Goal: Task Accomplishment & Management: Use online tool/utility

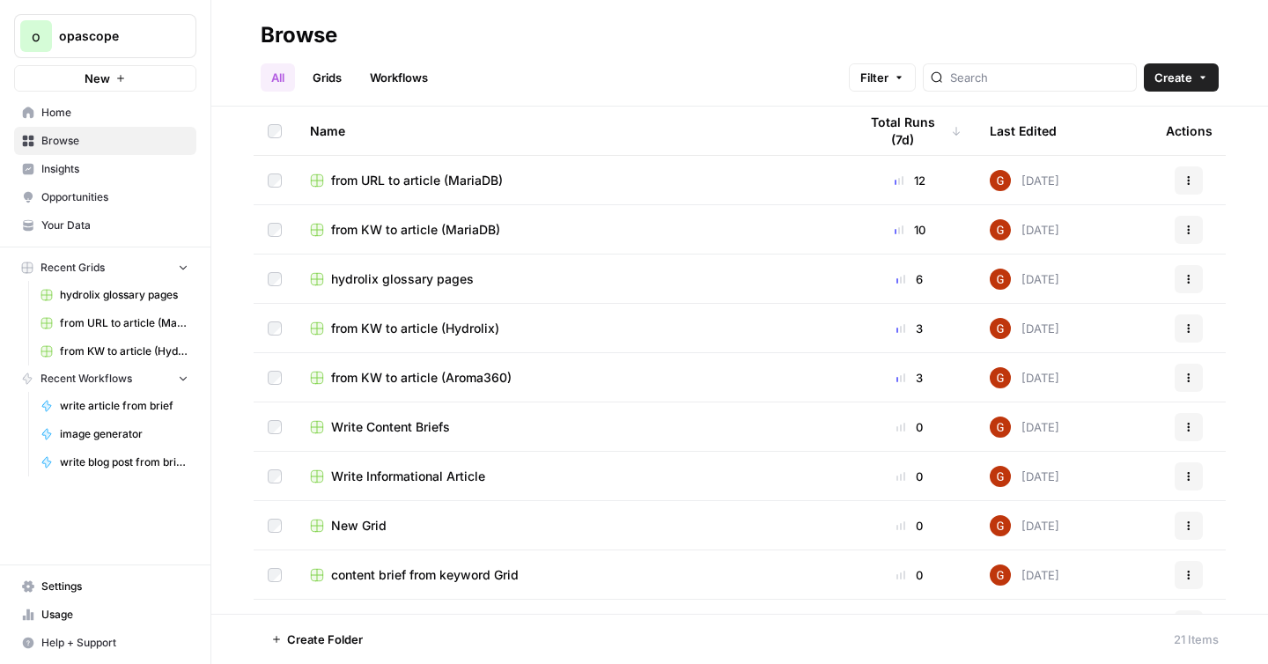
click at [405, 70] on link "Workflows" at bounding box center [398, 77] width 79 height 28
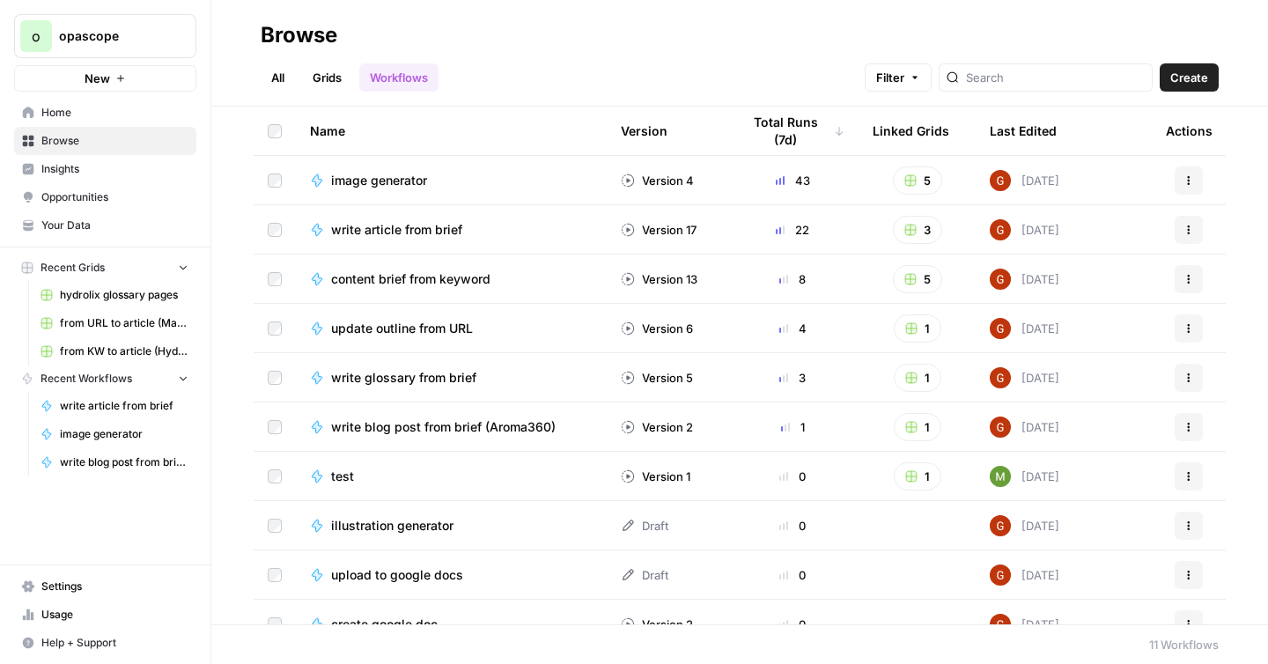
click at [322, 75] on link "Grids" at bounding box center [327, 77] width 50 height 28
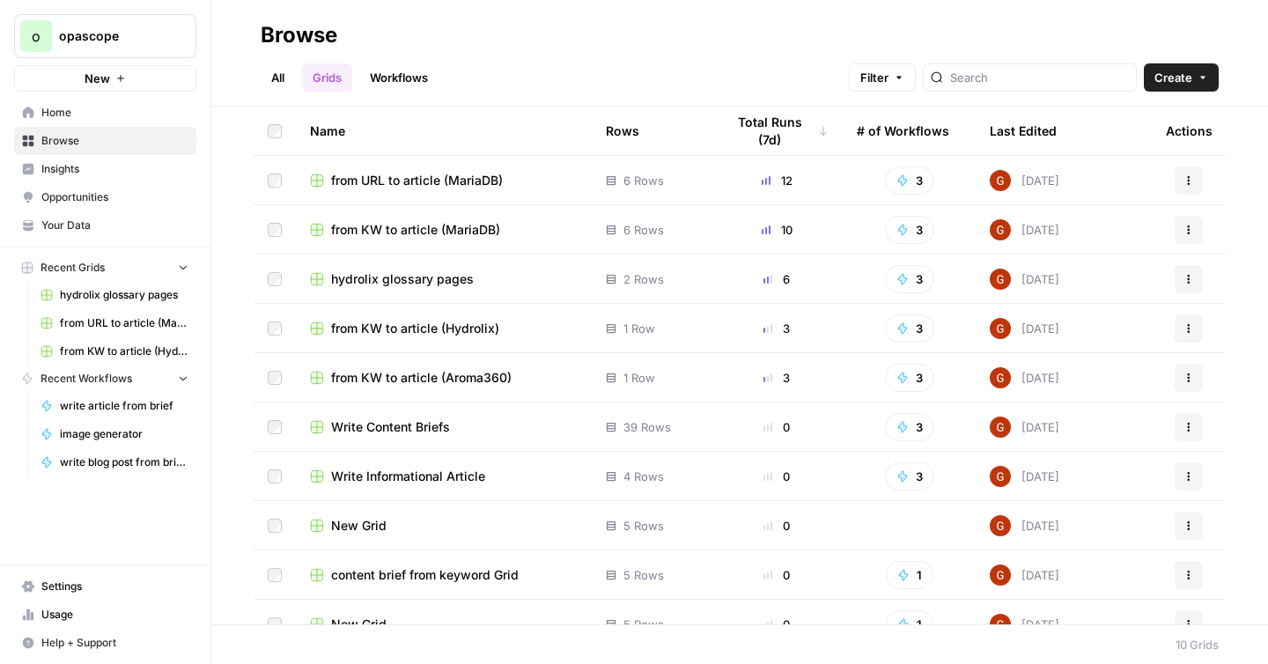
click at [475, 181] on span "from URL to article (MariaDB)" at bounding box center [417, 181] width 172 height 18
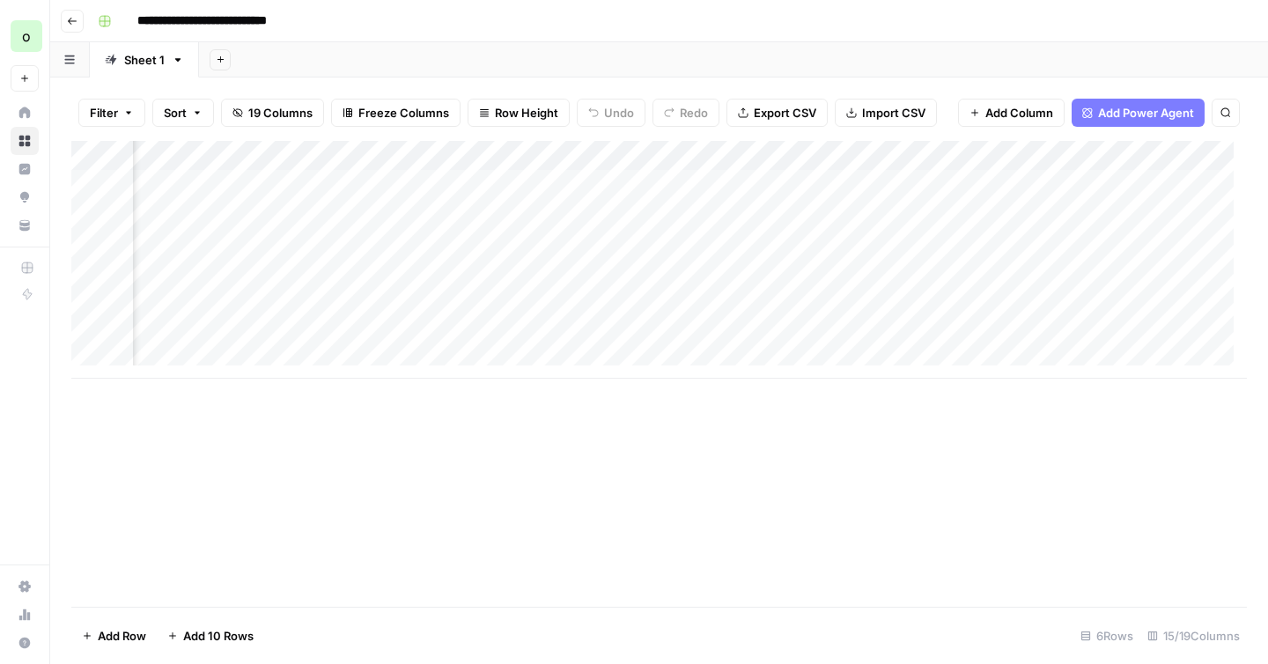
scroll to position [0, 1604]
click at [776, 335] on div "Add Column" at bounding box center [658, 260] width 1175 height 238
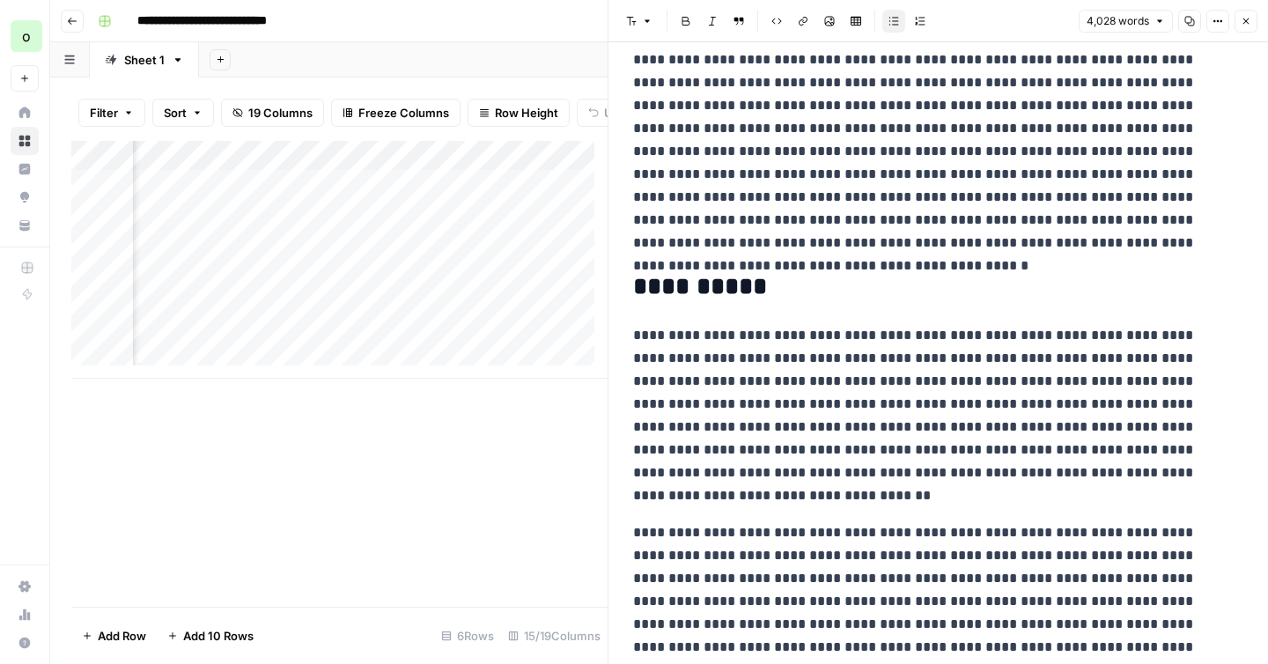
scroll to position [9142, 0]
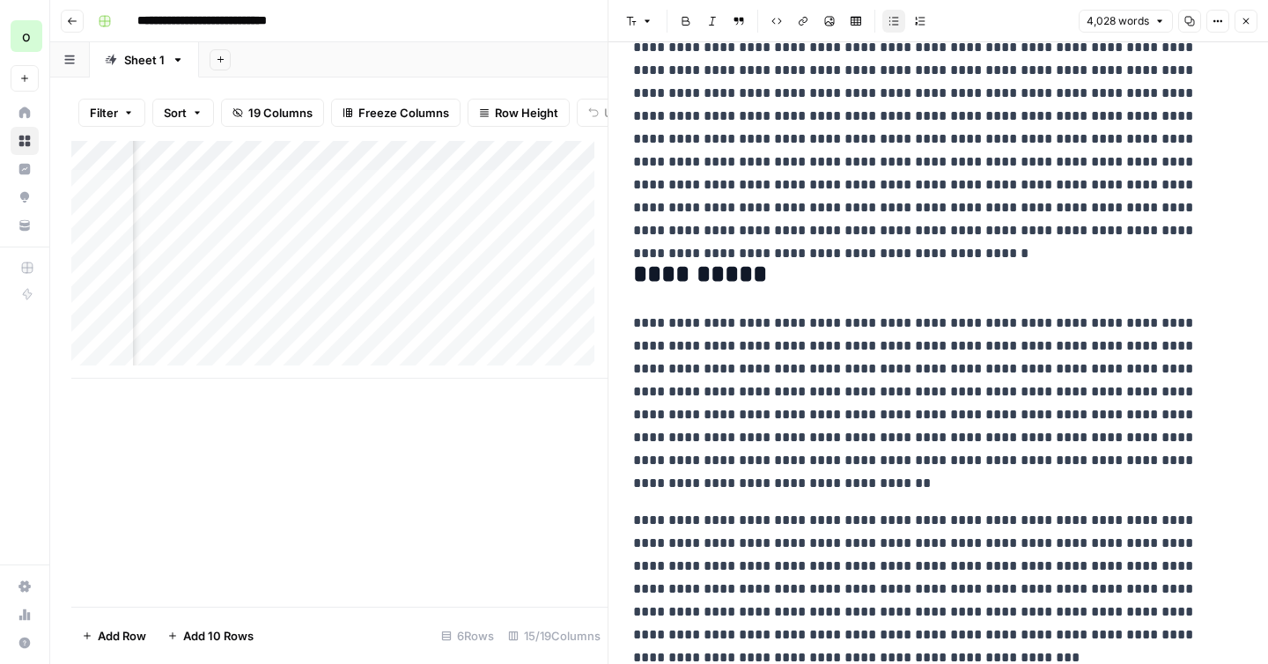
click at [1247, 25] on icon "button" at bounding box center [1245, 21] width 11 height 11
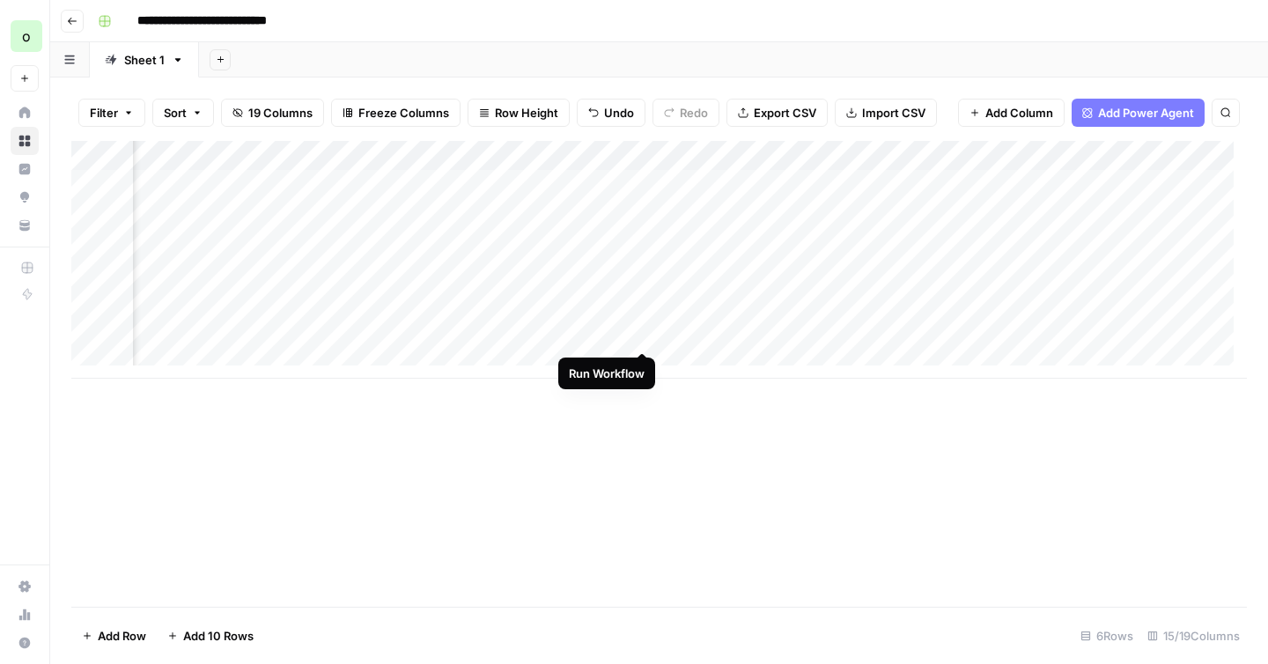
click at [643, 335] on div "Add Column" at bounding box center [658, 260] width 1175 height 238
click at [799, 332] on div "Add Column" at bounding box center [658, 260] width 1175 height 238
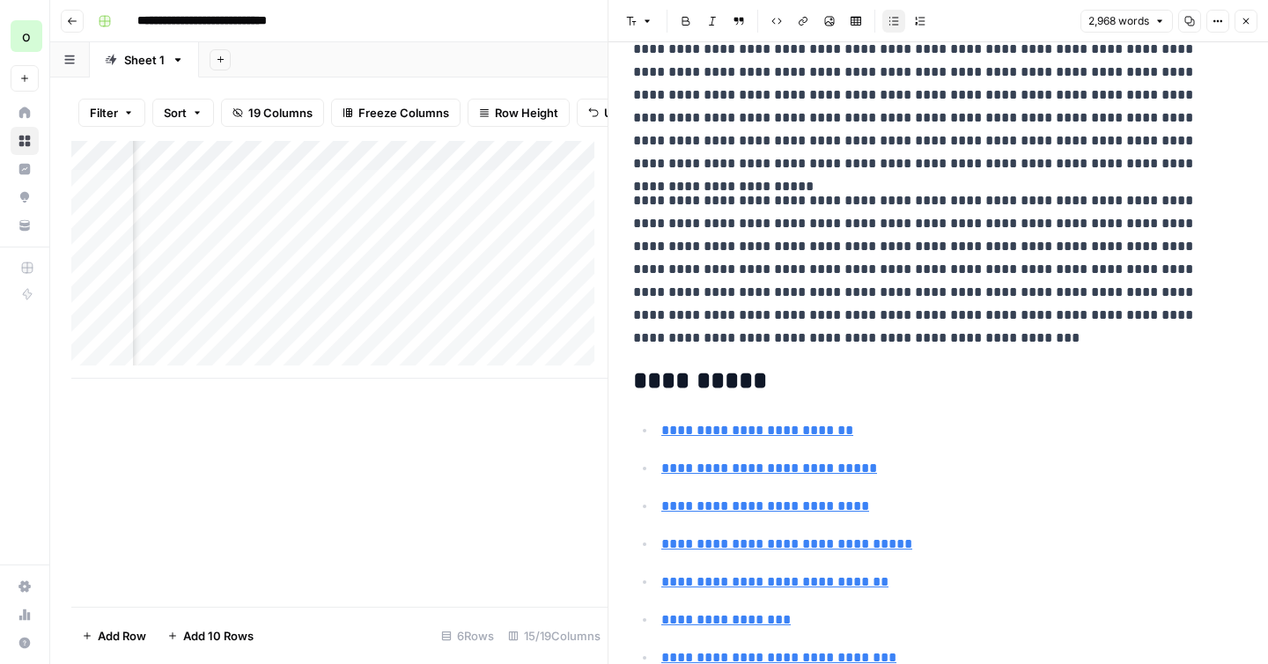
scroll to position [7593, 0]
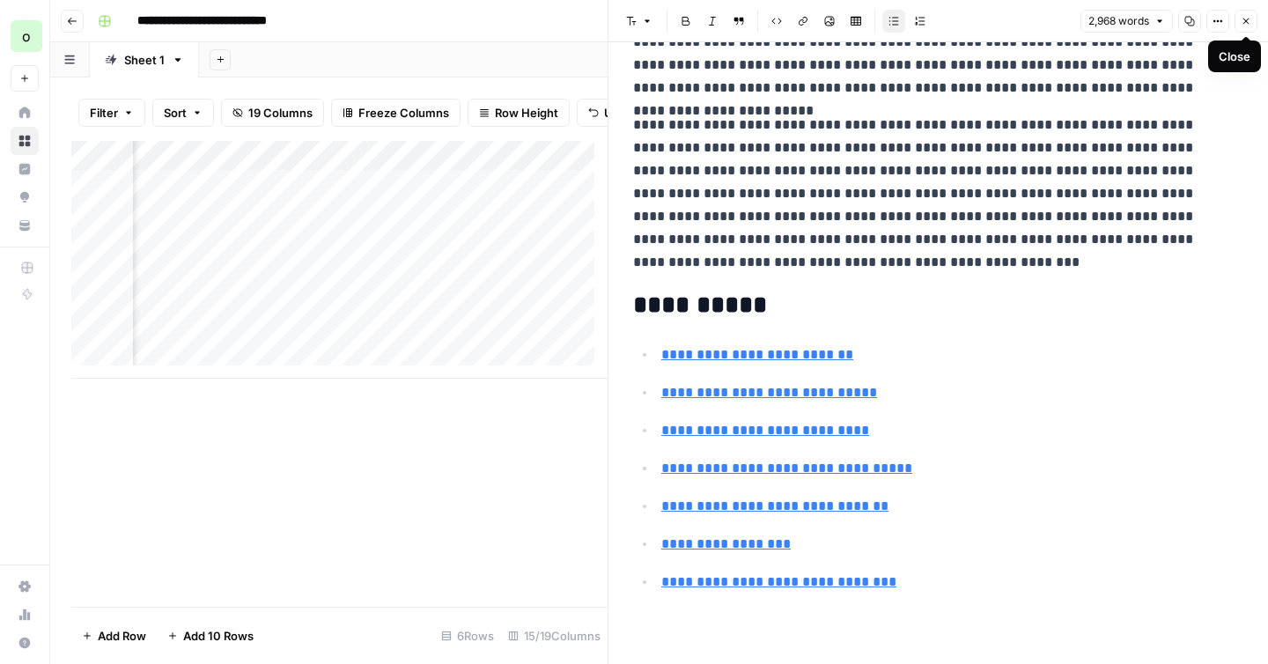
click at [1250, 26] on button "Close" at bounding box center [1245, 21] width 23 height 23
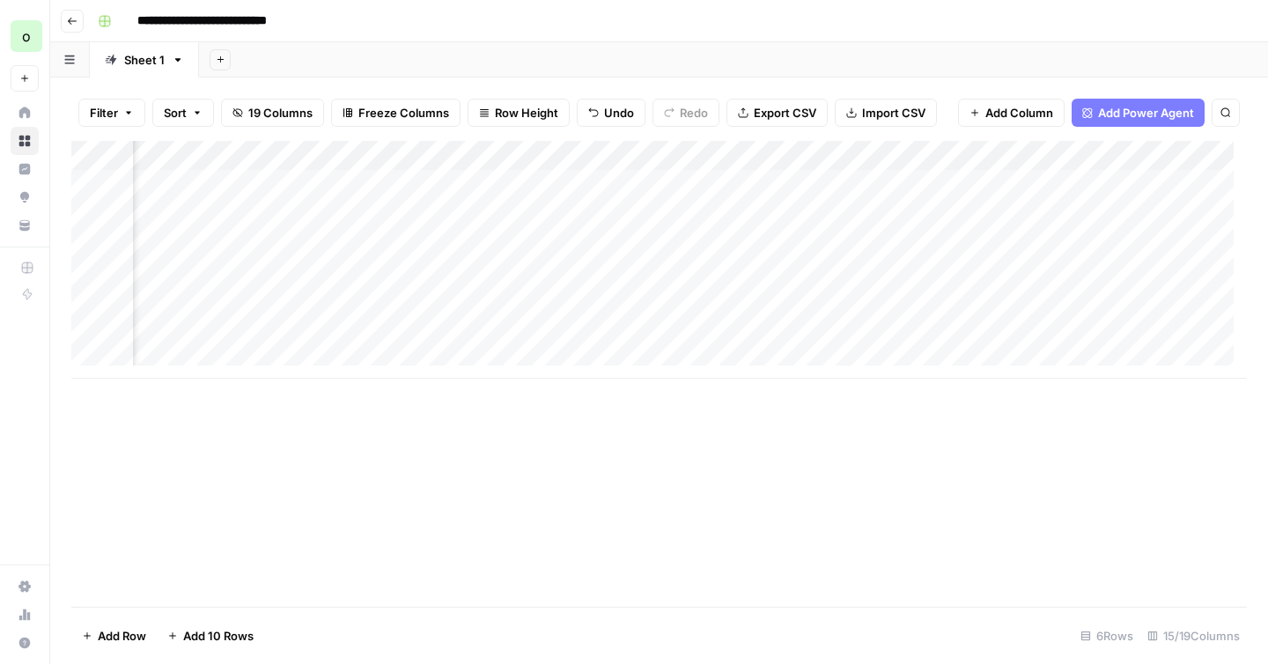
click at [524, 152] on div "Add Column" at bounding box center [658, 260] width 1175 height 238
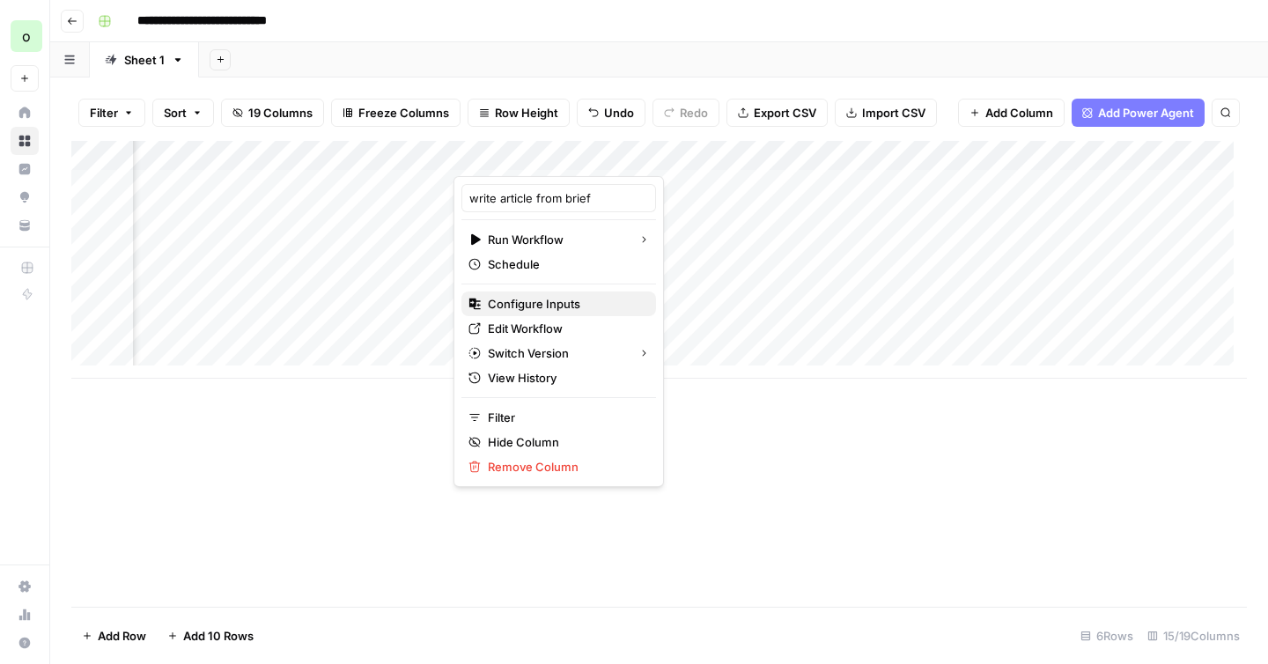
click at [511, 305] on span "Configure Inputs" at bounding box center [565, 304] width 154 height 18
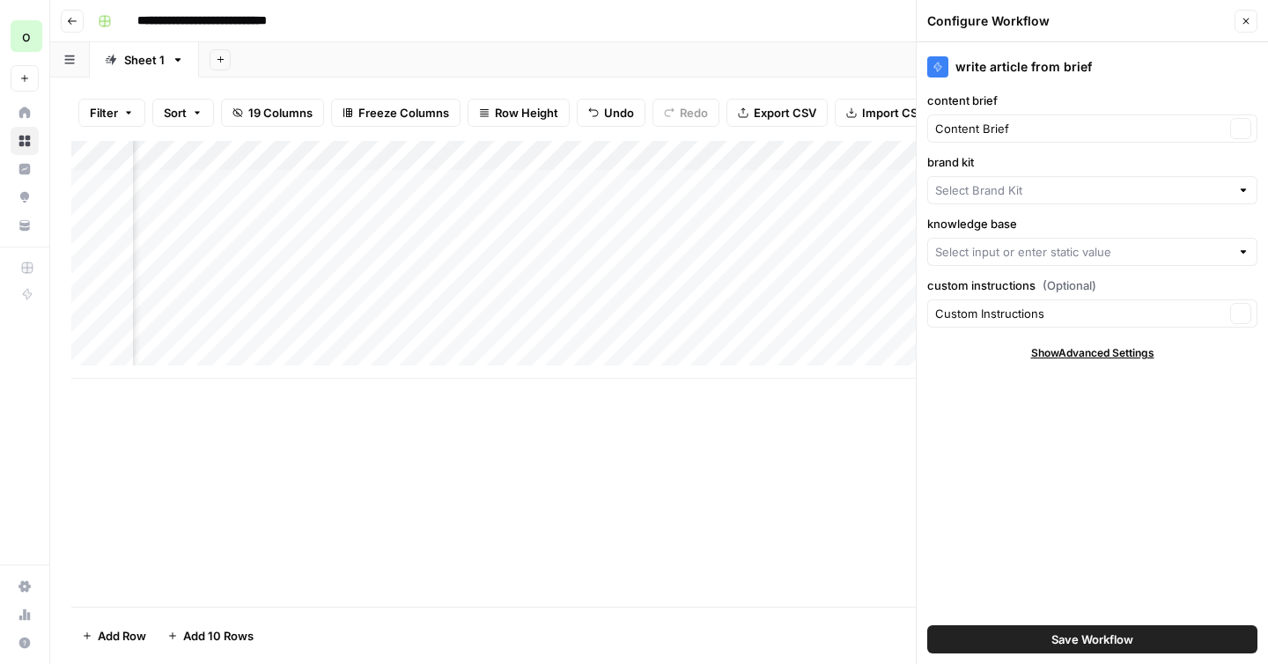
type input "MariaDB"
type input "MariaDB KB"
click at [393, 335] on div "Add Column" at bounding box center [658, 260] width 1175 height 238
click at [400, 338] on div "Add Column" at bounding box center [658, 260] width 1175 height 238
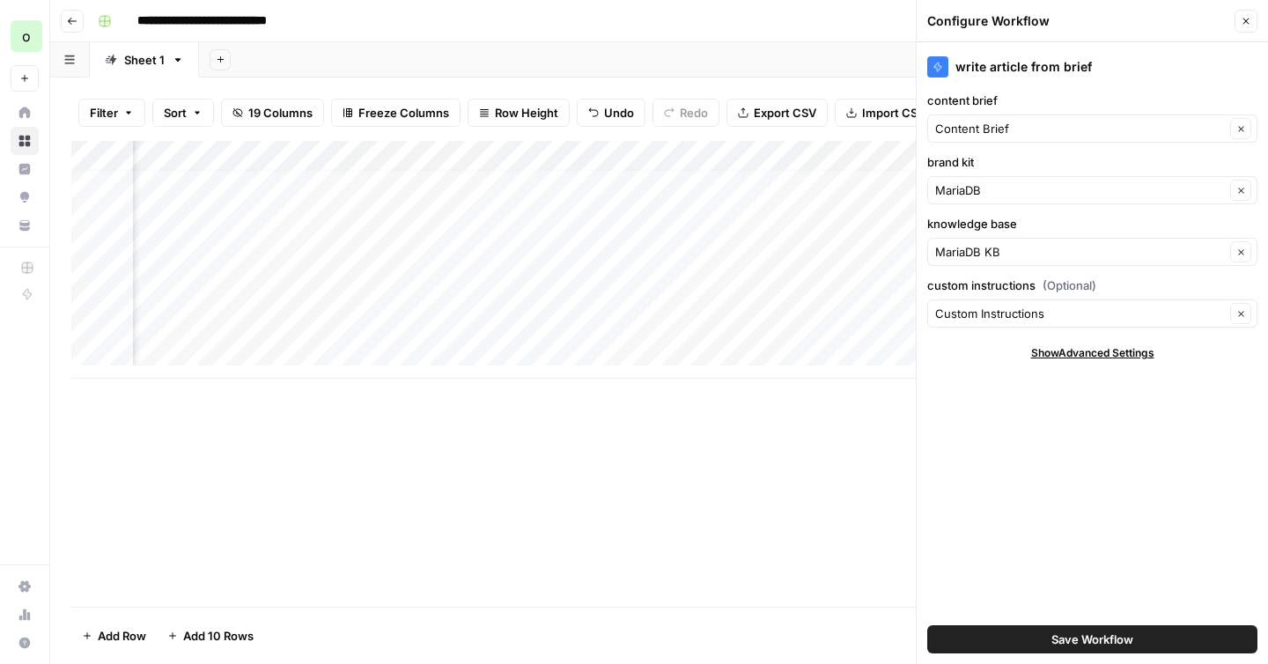
scroll to position [13, 0]
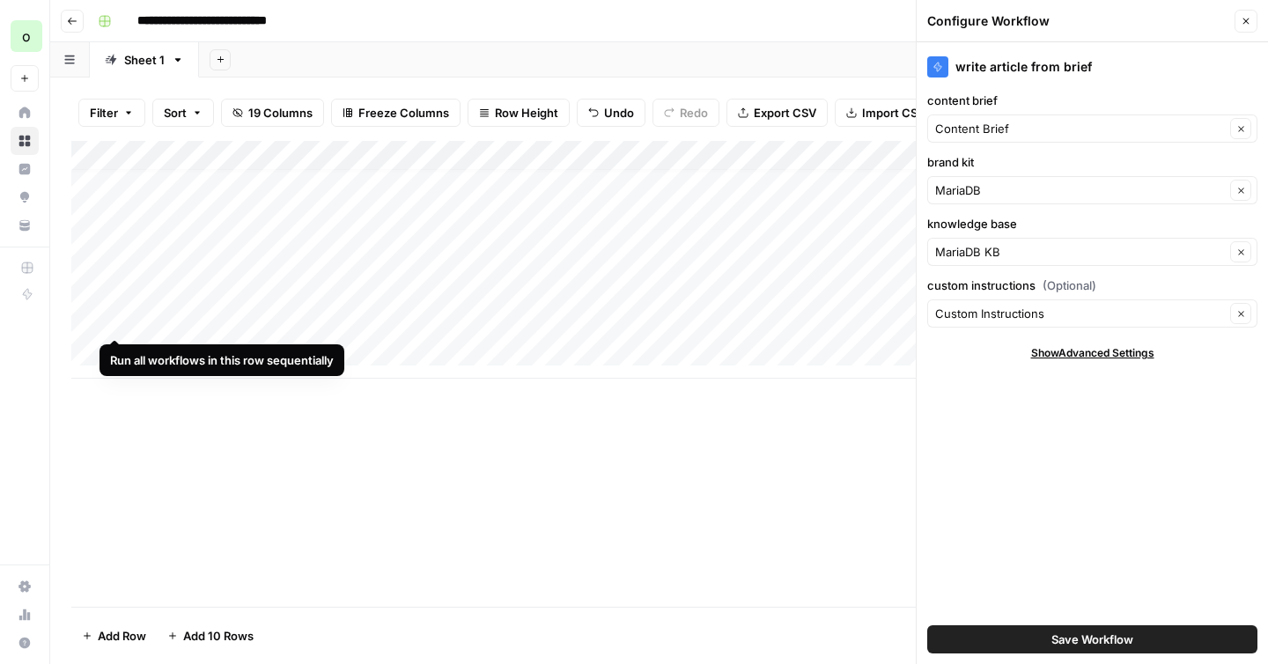
click at [120, 325] on div "Add Column" at bounding box center [658, 260] width 1175 height 238
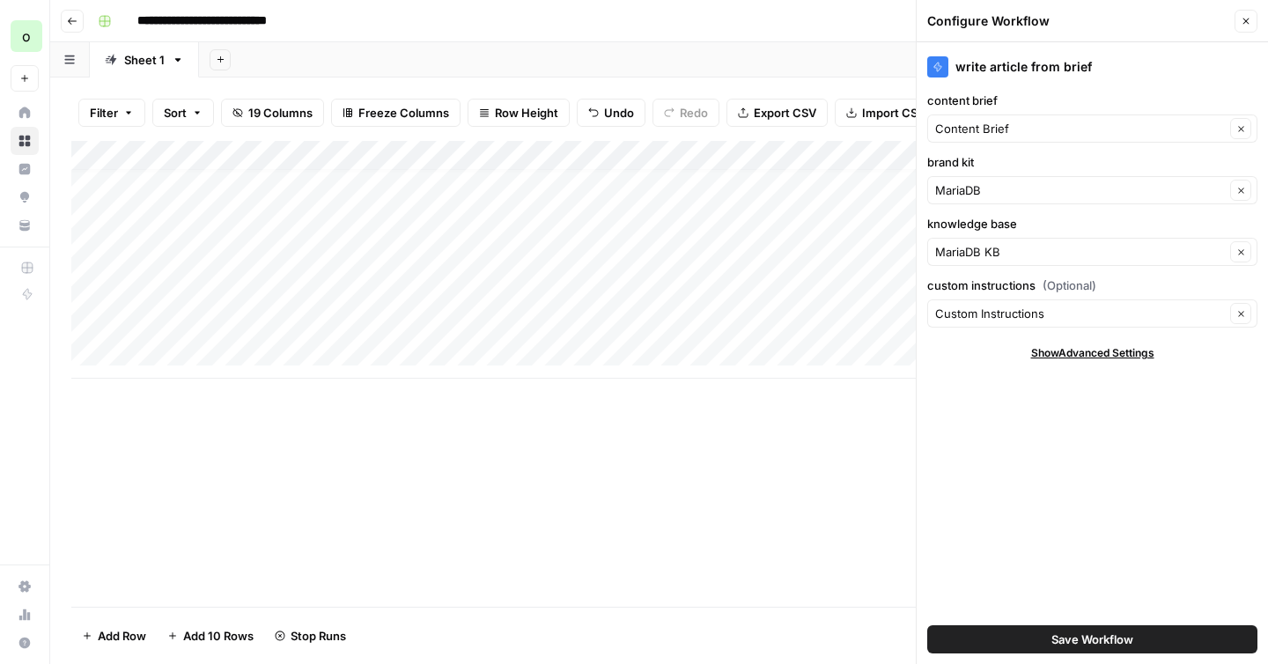
click at [1245, 26] on button "Close" at bounding box center [1245, 21] width 23 height 23
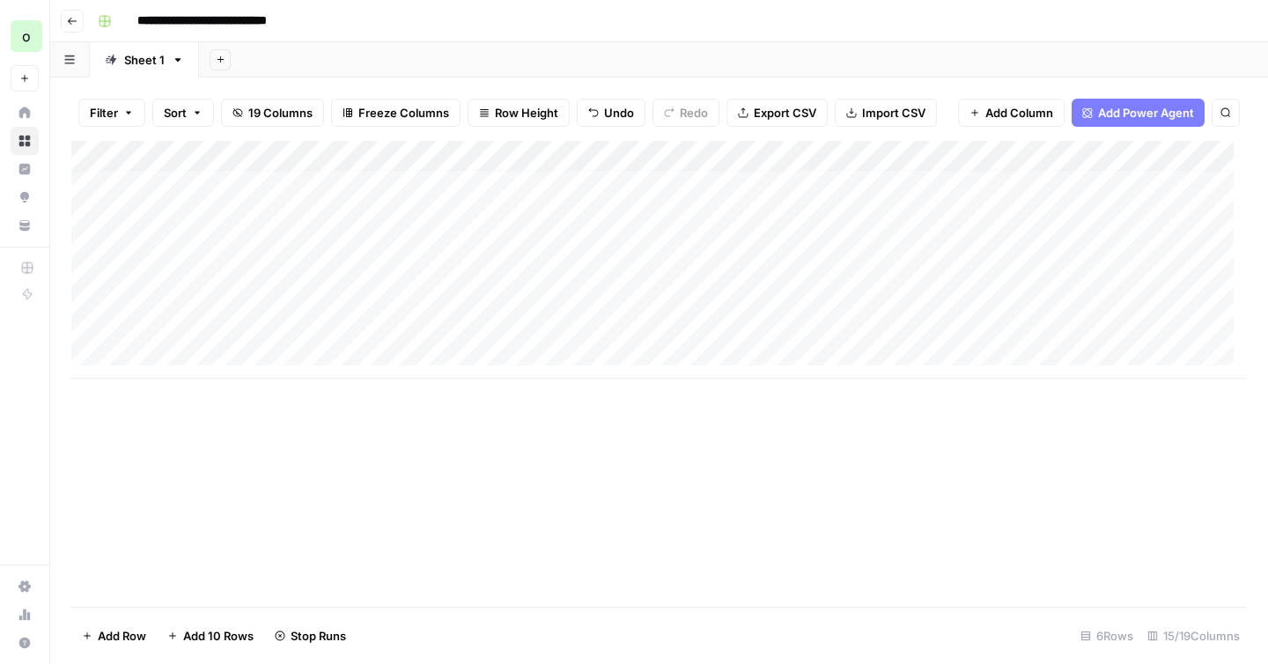
click at [339, 320] on div "Add Column" at bounding box center [658, 260] width 1175 height 238
click at [985, 316] on div "Add Column" at bounding box center [658, 260] width 1175 height 238
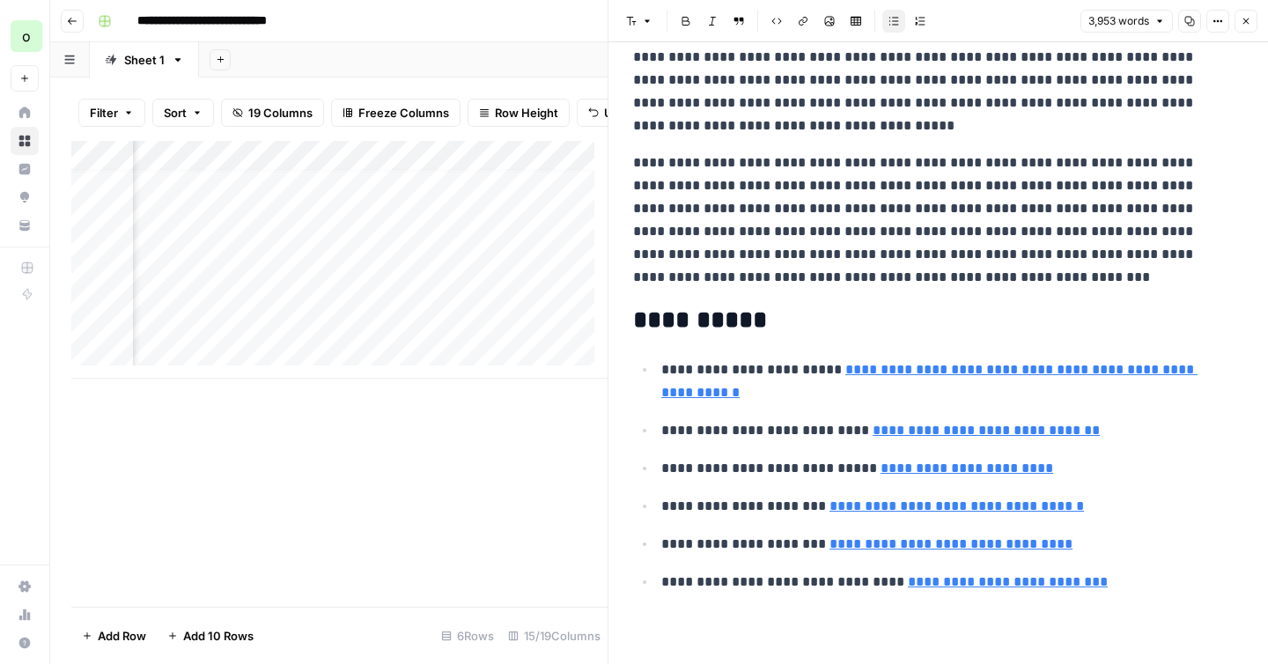
scroll to position [10740, 0]
click at [1191, 26] on icon "button" at bounding box center [1189, 21] width 11 height 11
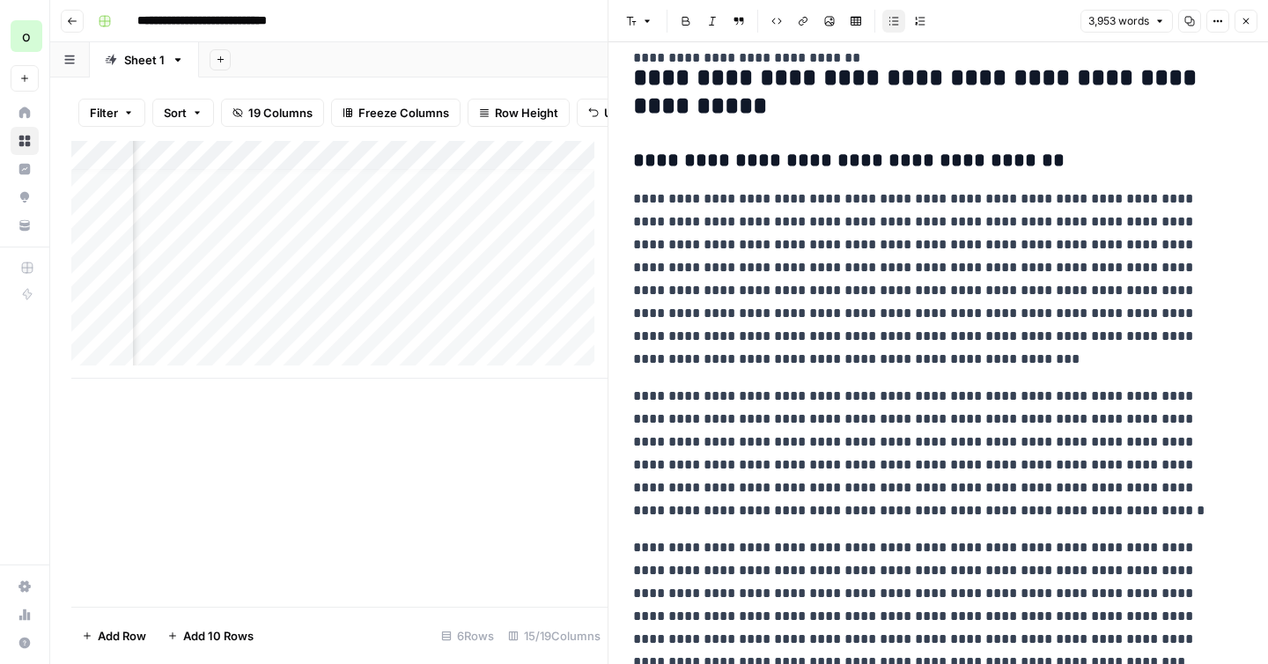
scroll to position [0, 0]
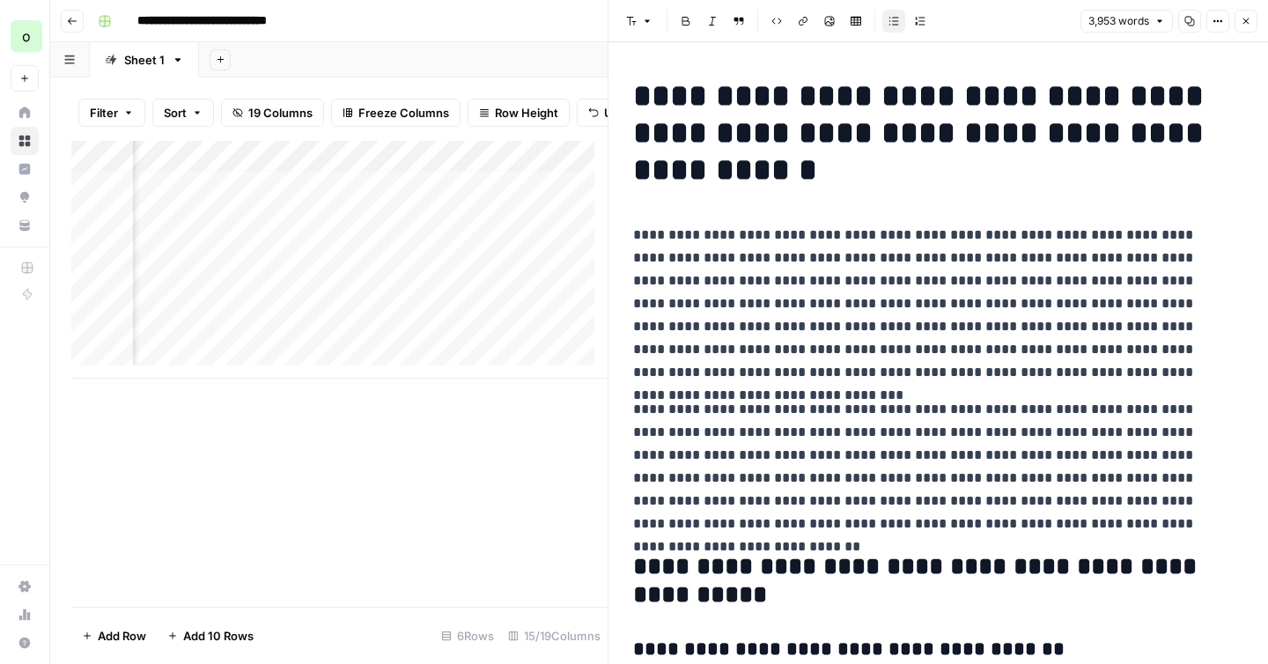
click at [1189, 25] on icon "button" at bounding box center [1190, 22] width 10 height 10
click at [73, 24] on icon "button" at bounding box center [72, 21] width 11 height 11
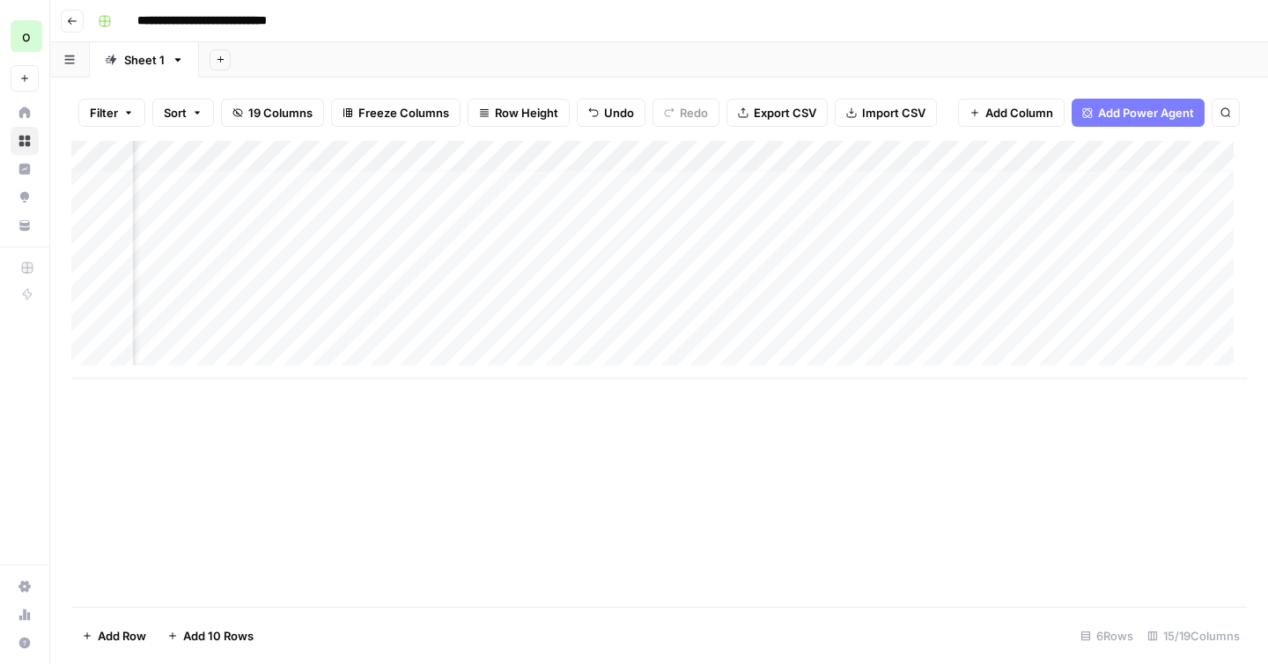
click at [70, 21] on icon "button" at bounding box center [72, 21] width 11 height 11
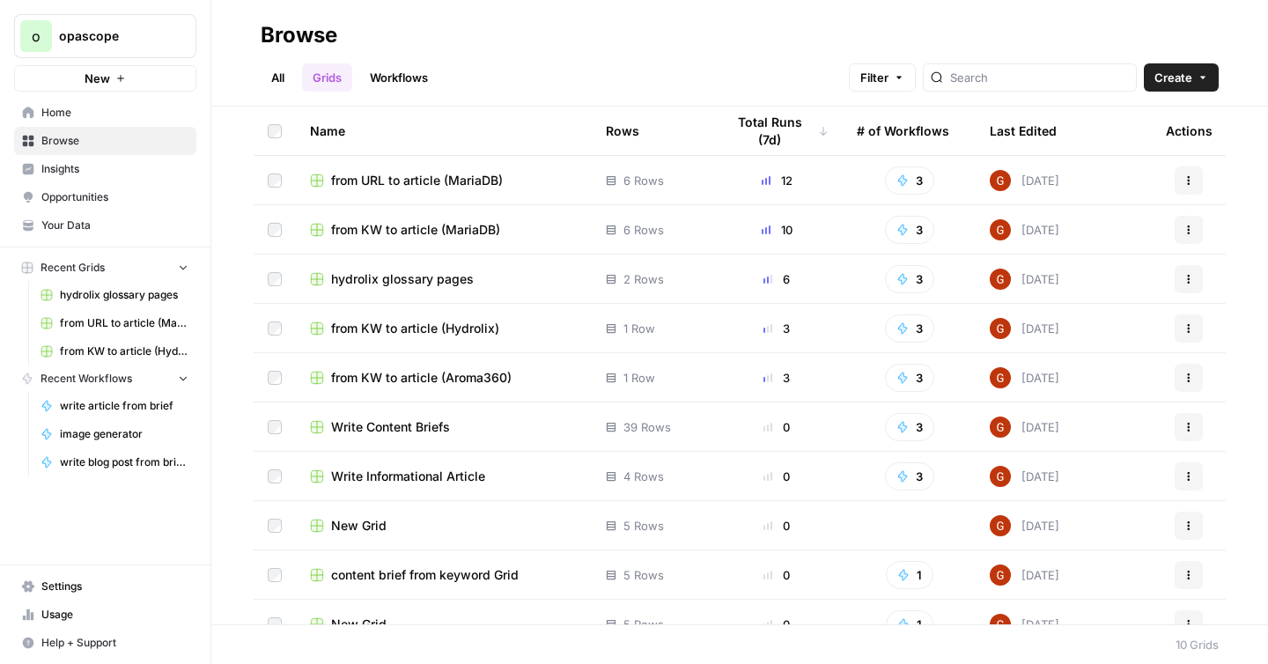
click at [475, 232] on span "from KW to article (MariaDB)" at bounding box center [415, 230] width 169 height 18
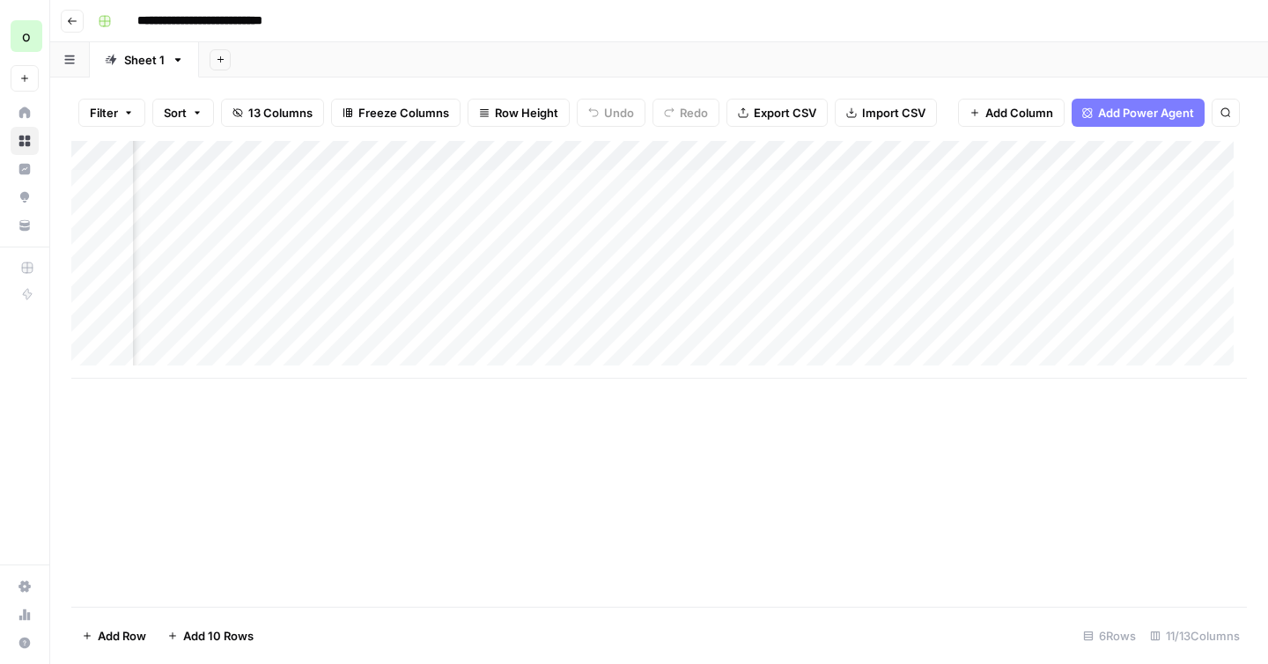
scroll to position [0, 862]
click at [791, 335] on div "Add Column" at bounding box center [658, 260] width 1175 height 238
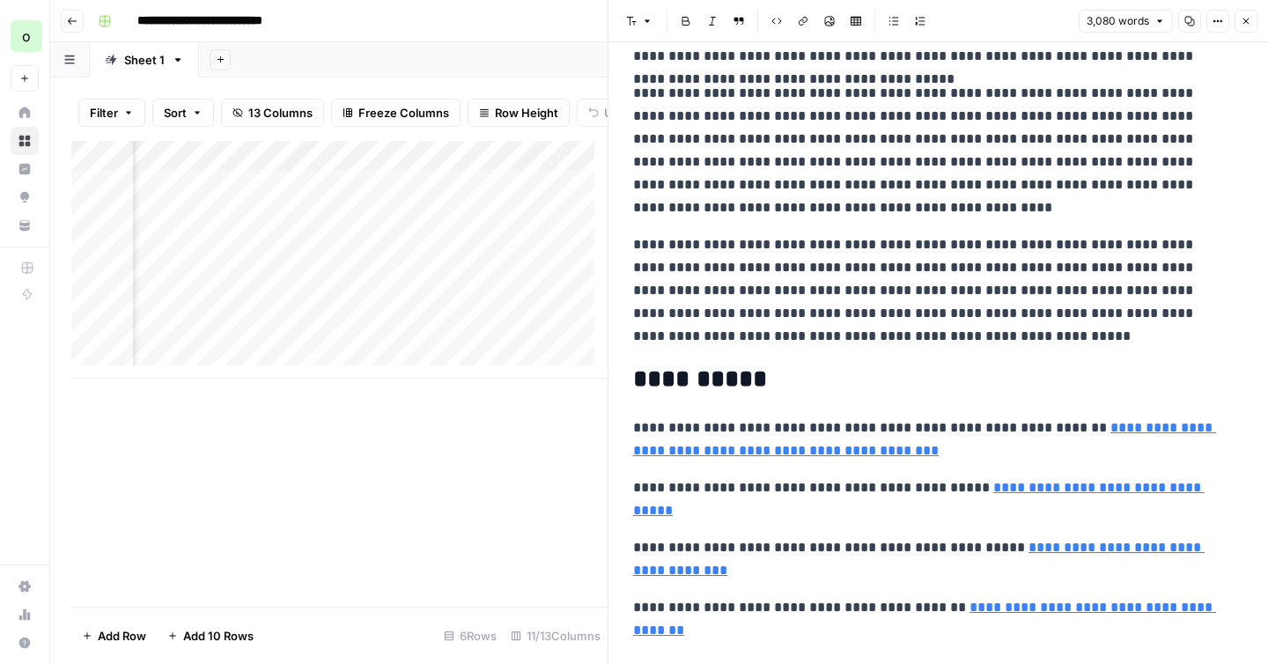
scroll to position [7329, 0]
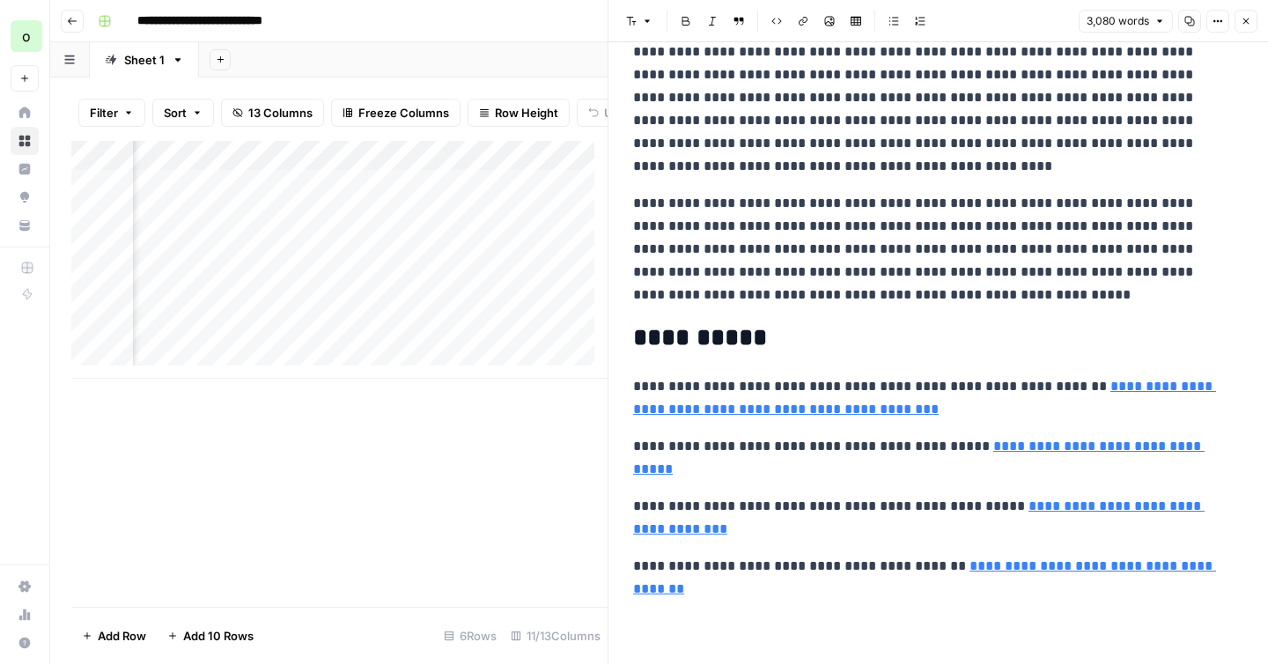
click at [1186, 26] on icon "button" at bounding box center [1189, 21] width 11 height 11
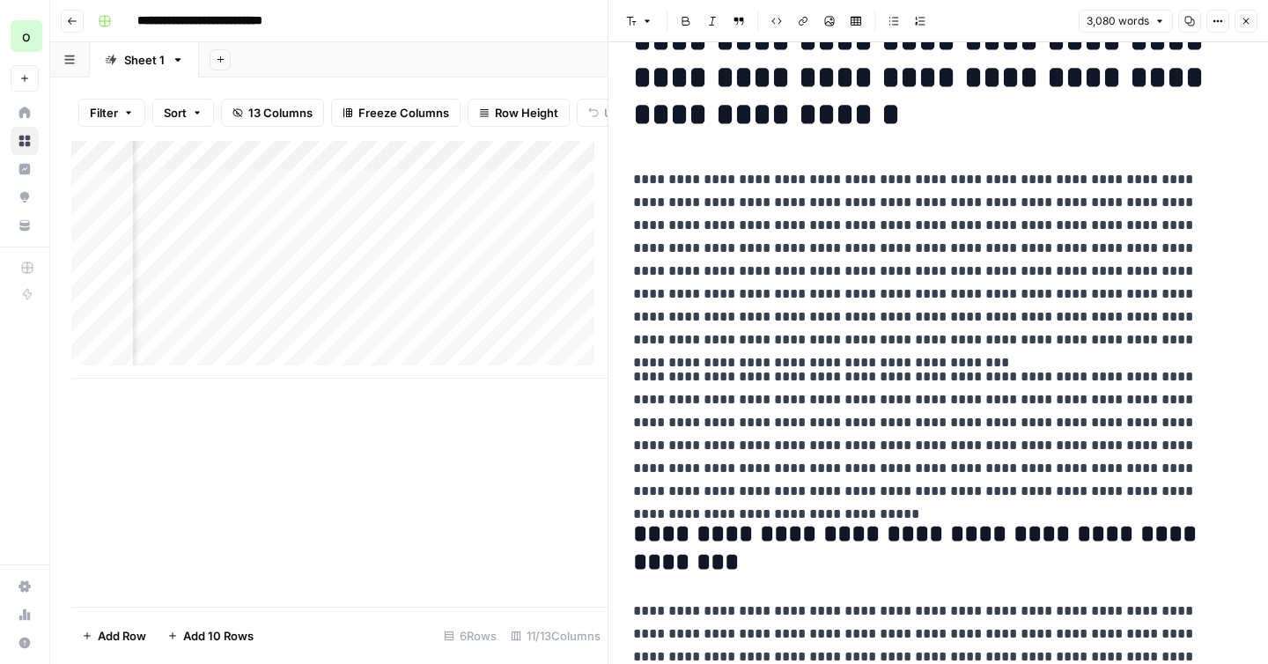
scroll to position [0, 0]
